Goal: Find specific page/section: Find specific page/section

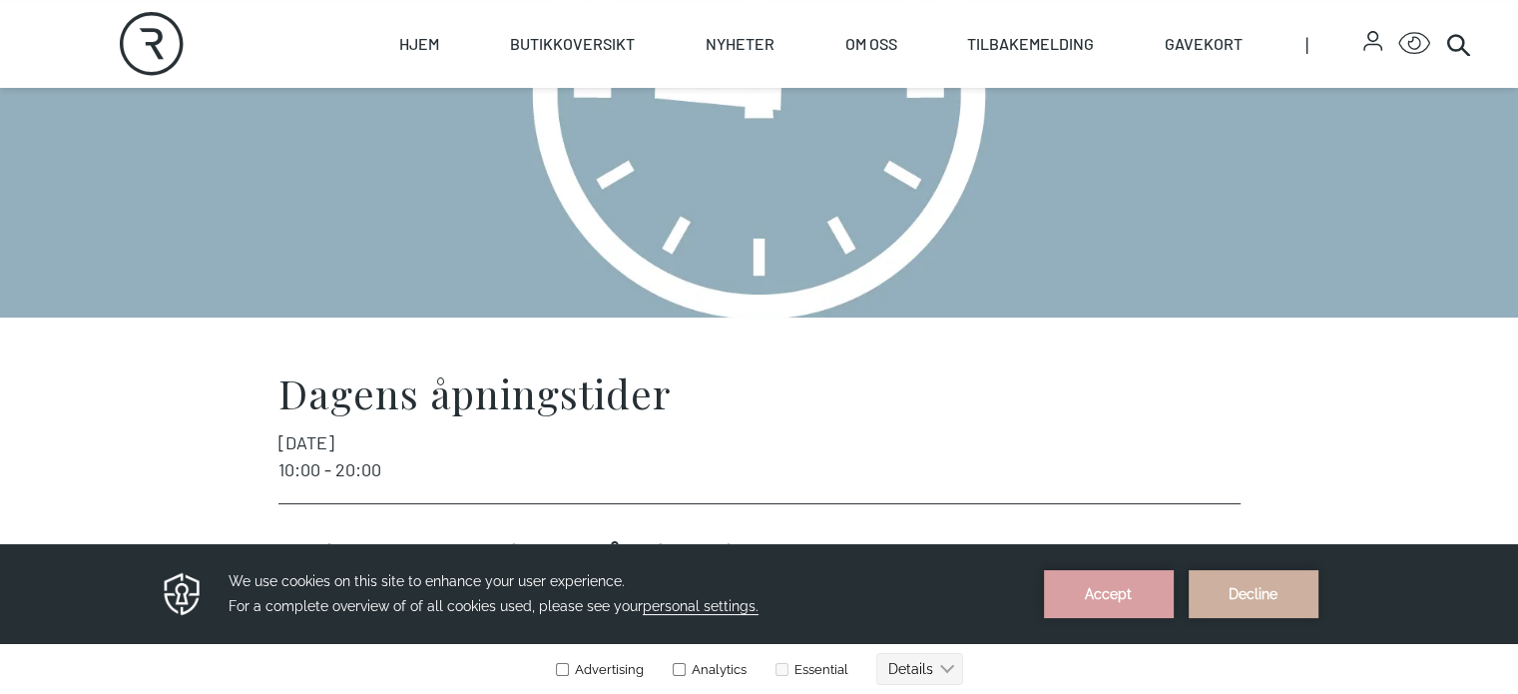
scroll to position [299, 0]
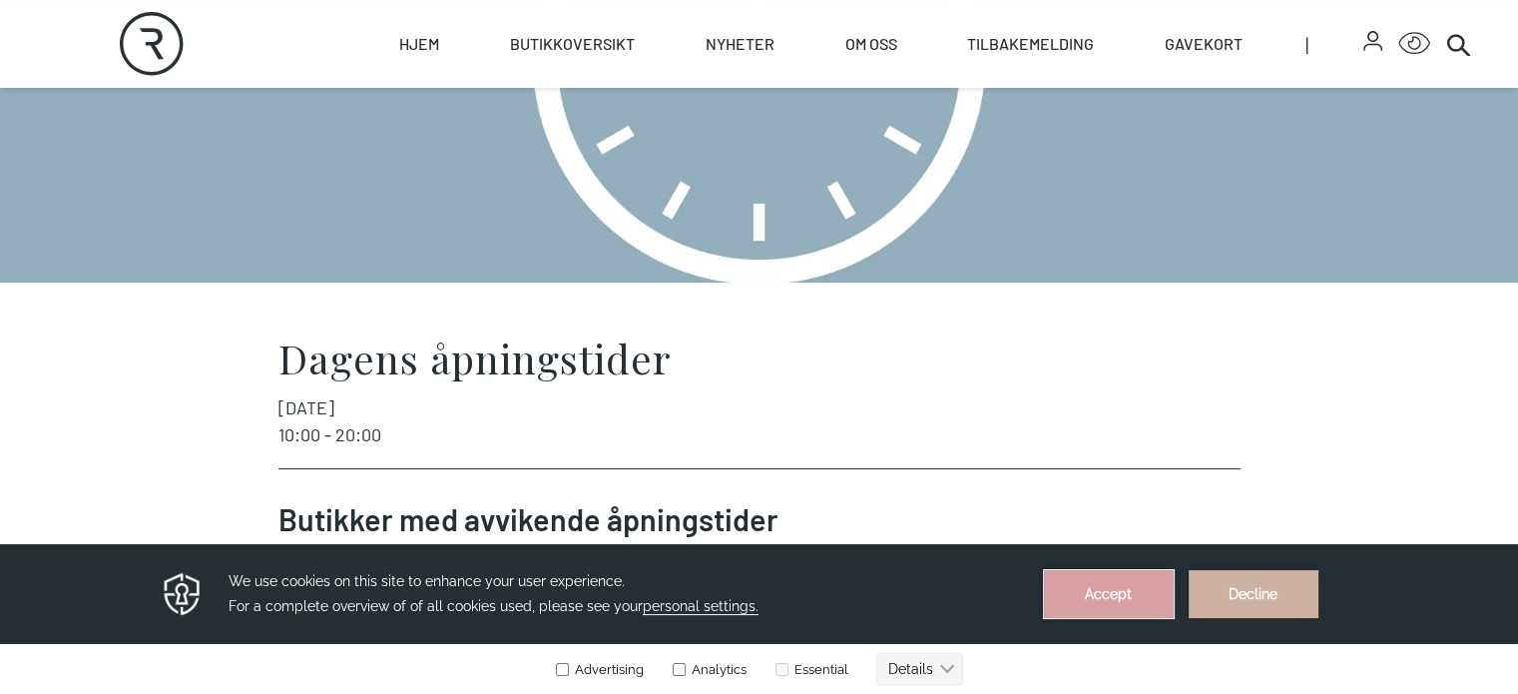
click at [1061, 609] on button "Accept" at bounding box center [1109, 594] width 130 height 48
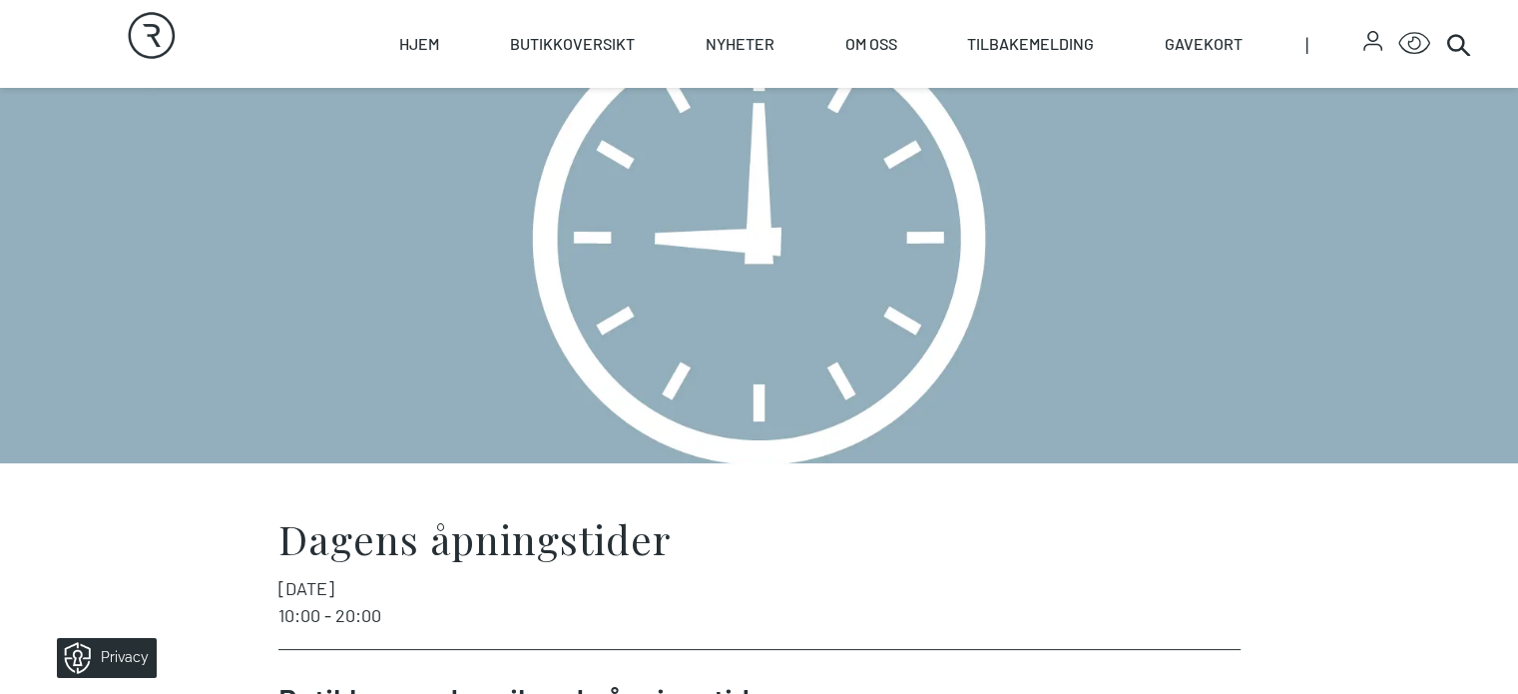
scroll to position [0, 0]
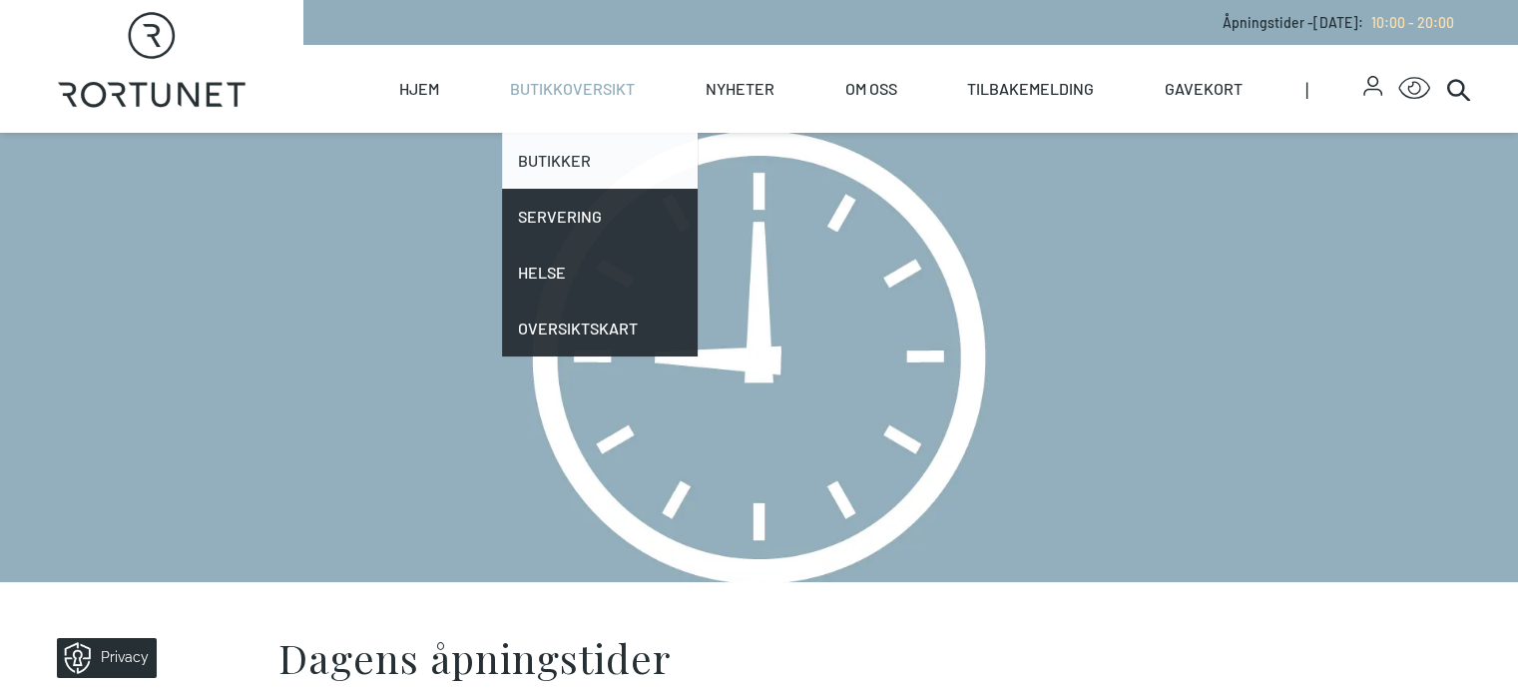
click at [654, 158] on link "Butikker" at bounding box center [600, 161] width 196 height 56
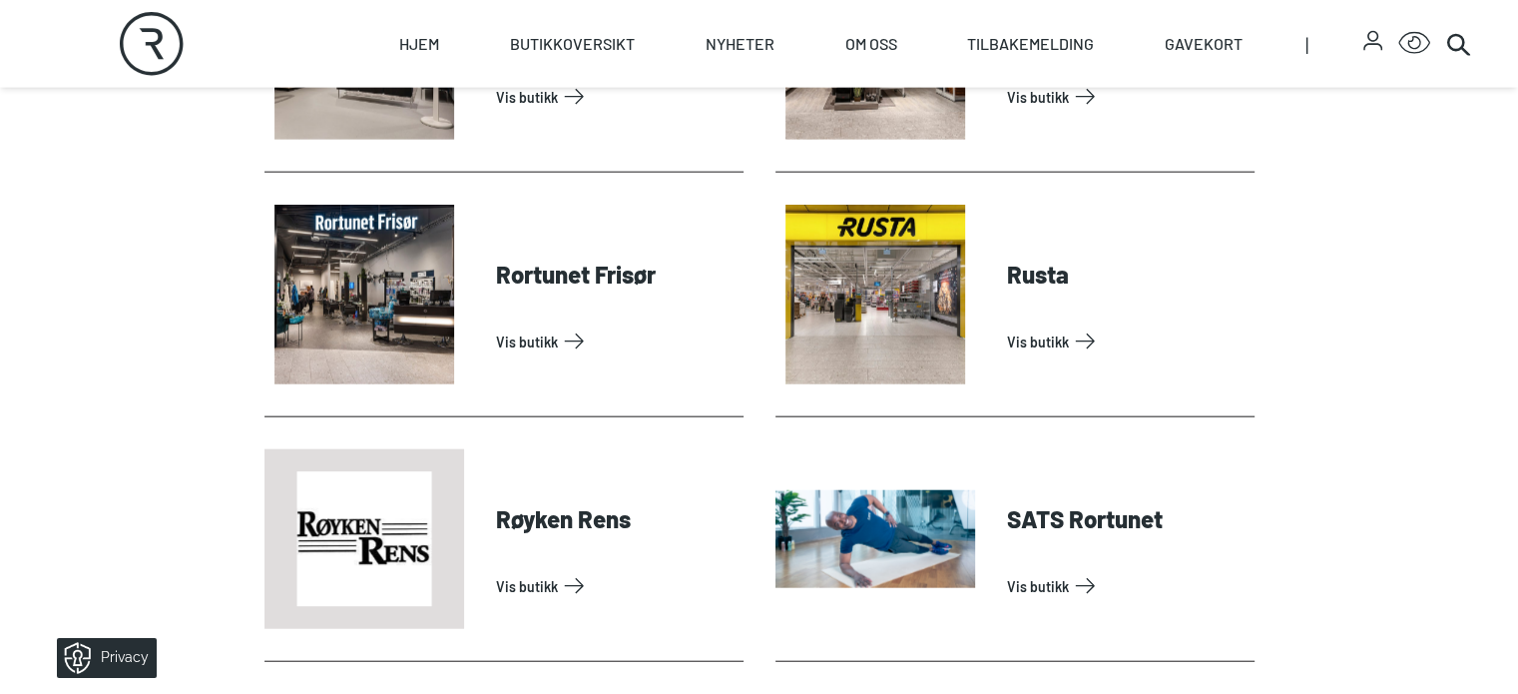
scroll to position [4691, 0]
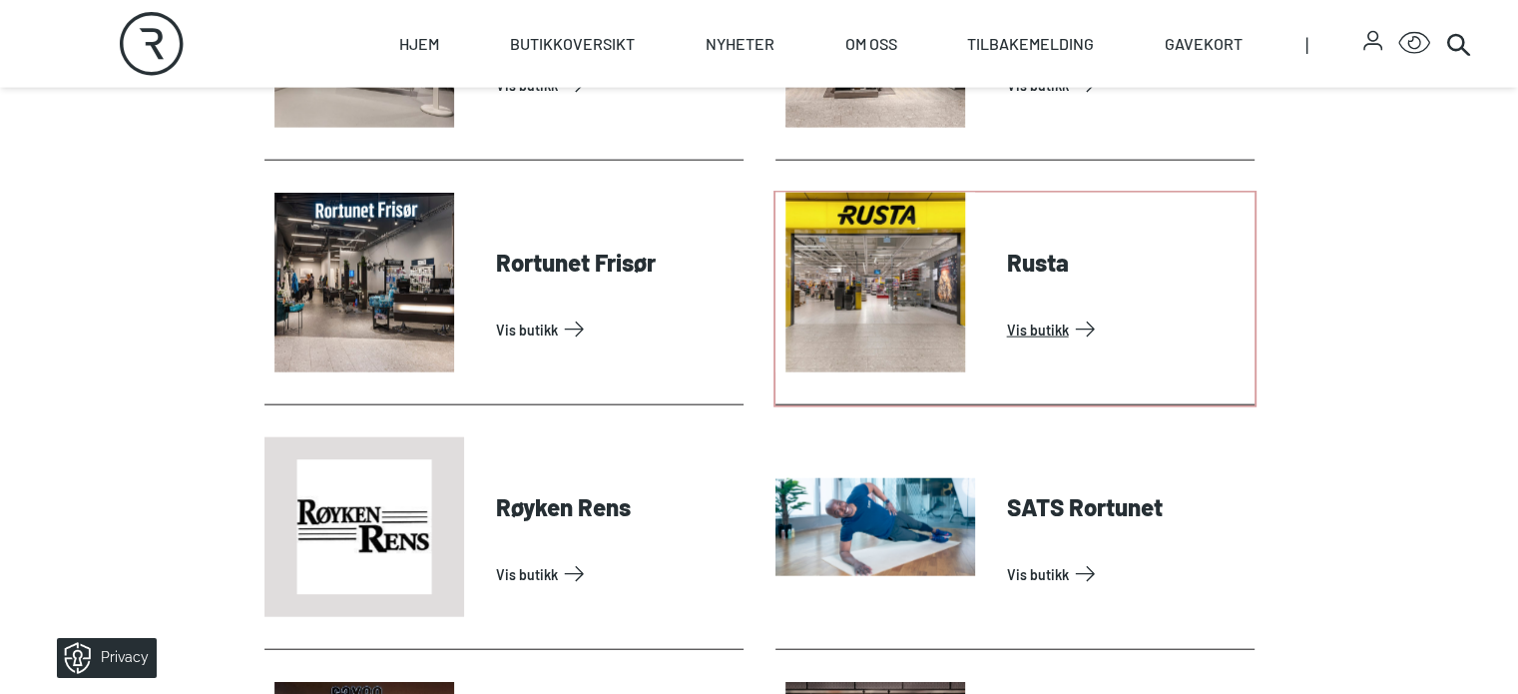
click at [1046, 345] on link "Vis butikk" at bounding box center [1127, 329] width 240 height 32
